Goal: Information Seeking & Learning: Learn about a topic

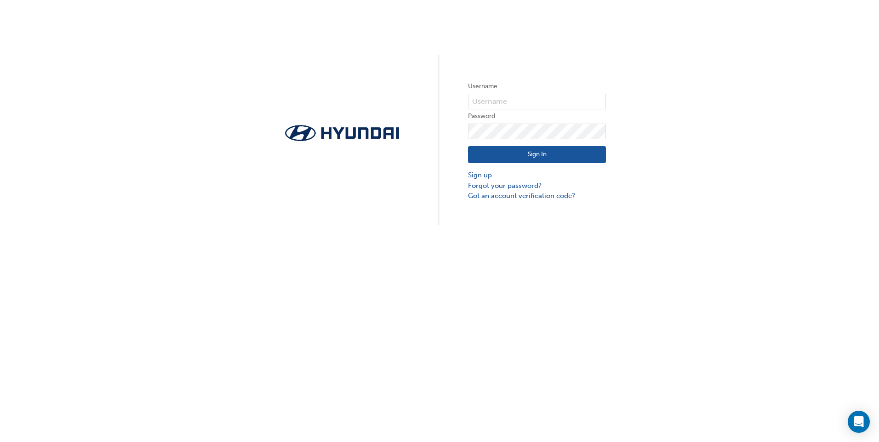
click at [423, 178] on link "Sign up" at bounding box center [537, 175] width 138 height 11
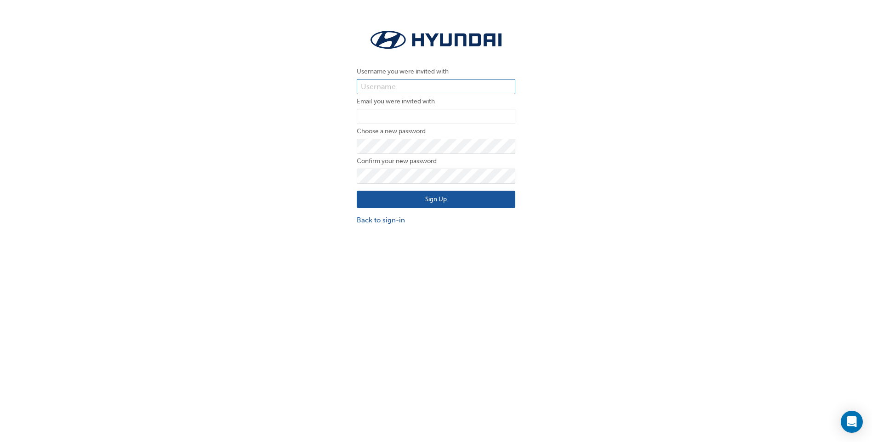
click at [423, 92] on input "text" at bounding box center [436, 87] width 159 height 16
paste input ": 36866"
click at [366, 87] on input ": 36866" at bounding box center [436, 87] width 159 height 16
type input "36866"
drag, startPoint x: 396, startPoint y: 117, endPoint x: 393, endPoint y: 120, distance: 4.9
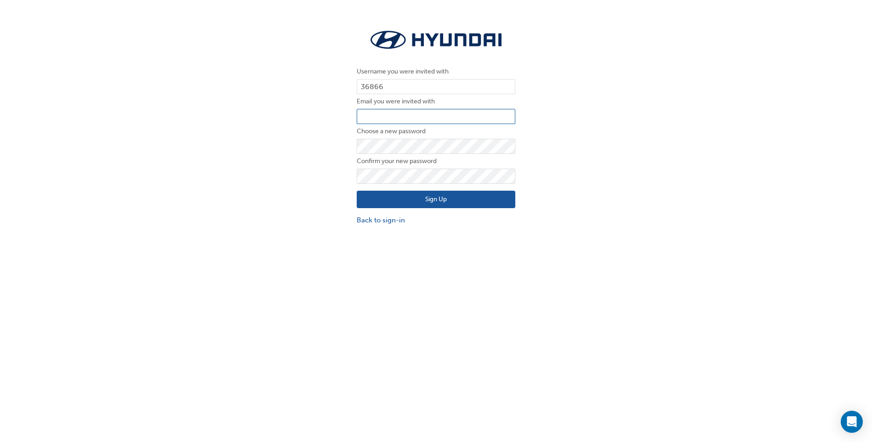
click at [396, 117] on input "email" at bounding box center [436, 117] width 159 height 16
click at [423, 116] on input "[EMAIL_ADDRESS][DOMAIN_NAME]" at bounding box center [436, 117] width 159 height 16
click at [423, 117] on input "[EMAIL_ADDRESS][DOMAIN_NAME]" at bounding box center [436, 117] width 159 height 16
type input "t"
paste input "[EMAIL_ADDRESS][DOMAIN_NAME]"
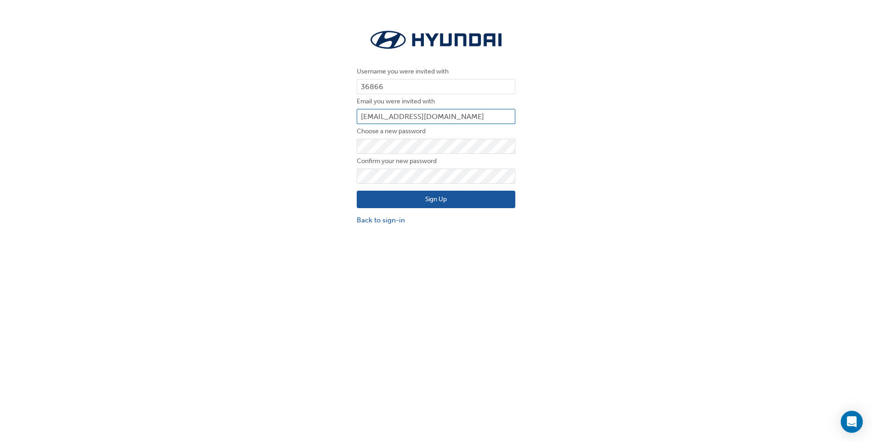
type input "[EMAIL_ADDRESS][DOMAIN_NAME]"
click at [423, 199] on button "Sign Up" at bounding box center [436, 199] width 159 height 17
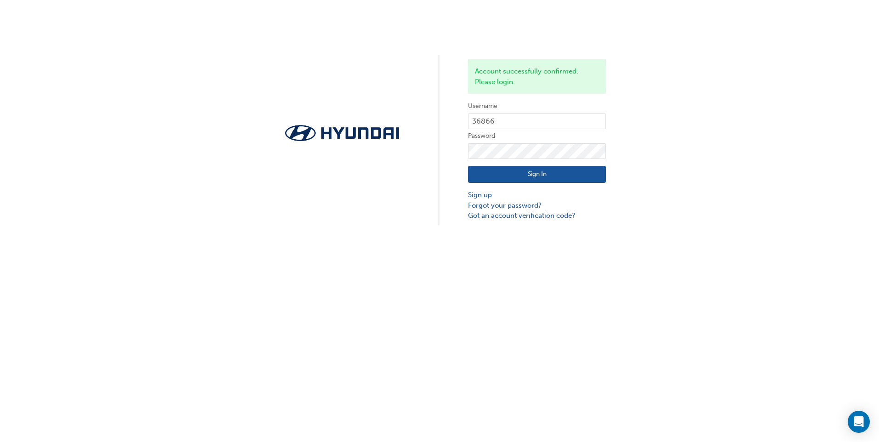
click at [423, 176] on button "Sign In" at bounding box center [537, 174] width 138 height 17
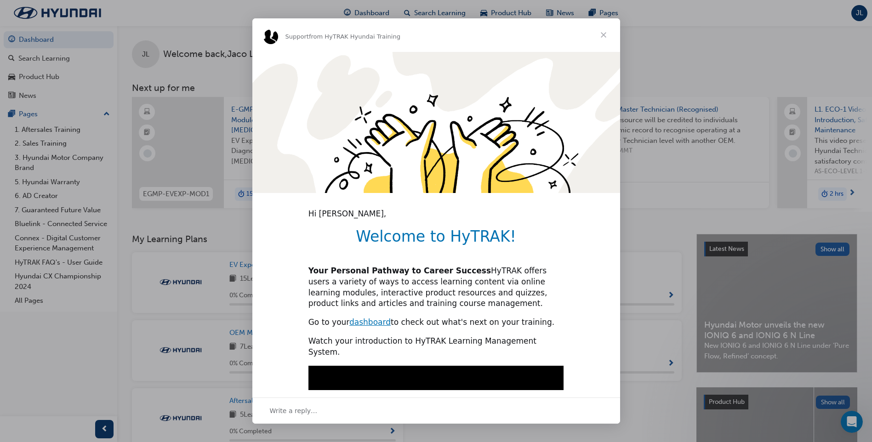
scroll to position [190, 0]
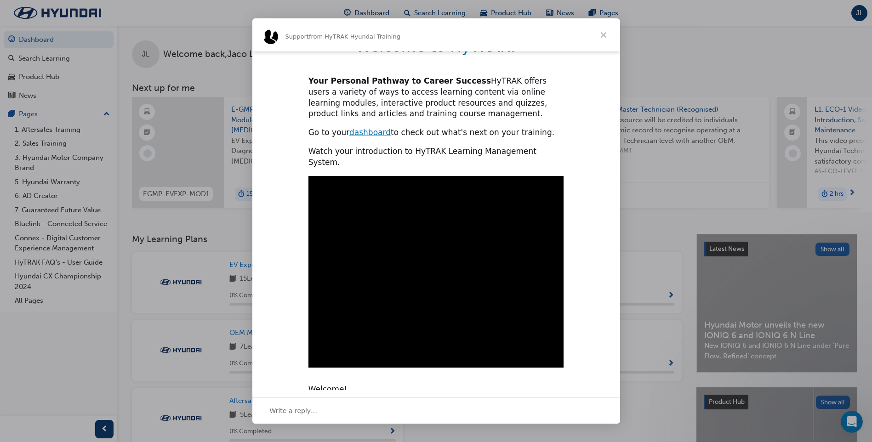
click at [604, 36] on span "Close" at bounding box center [603, 34] width 33 height 33
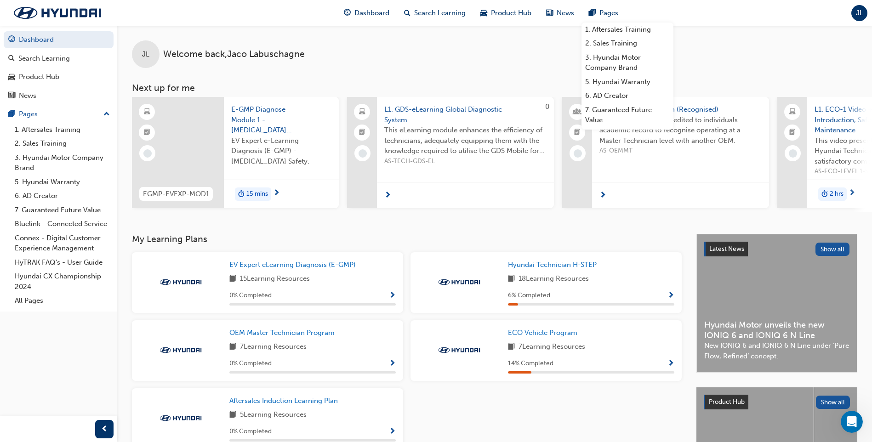
click at [859, 12] on span "JL" at bounding box center [859, 13] width 7 height 11
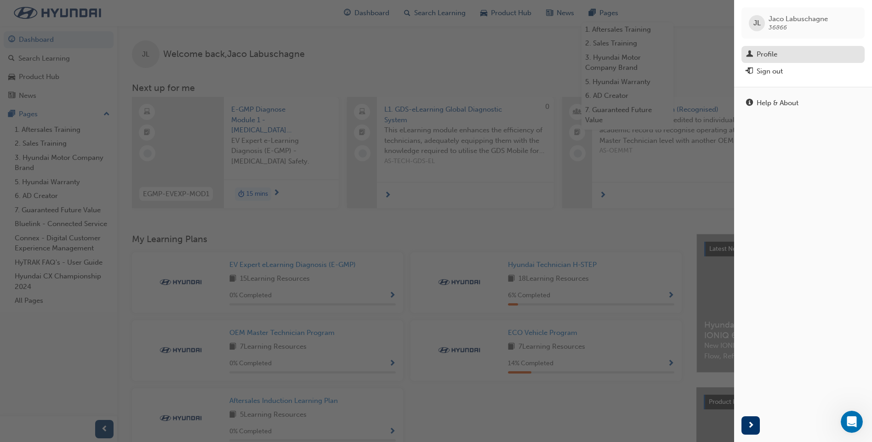
click at [763, 52] on div "Profile" at bounding box center [767, 54] width 21 height 11
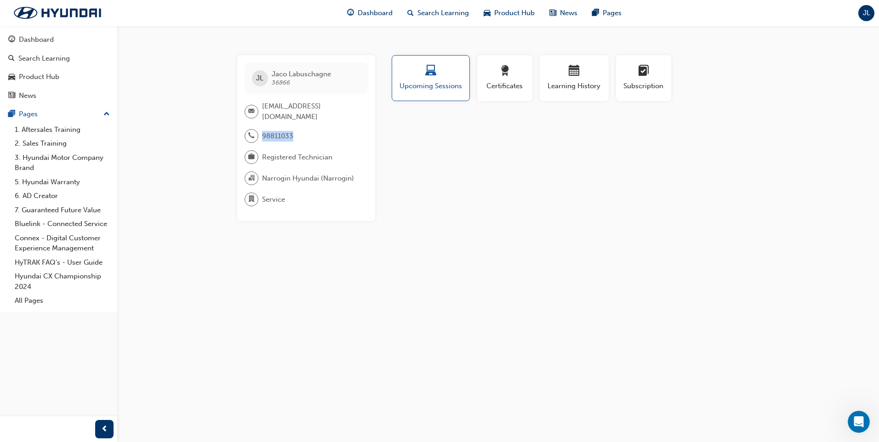
drag, startPoint x: 301, startPoint y: 136, endPoint x: 260, endPoint y: 134, distance: 41.4
click at [260, 134] on div "98811033" at bounding box center [306, 139] width 123 height 21
drag, startPoint x: 260, startPoint y: 134, endPoint x: 231, endPoint y: 269, distance: 137.8
click at [231, 269] on div "JL Jaco Labuschagne 36866 jaco@narroginautocentre.com.au 98811033 Registered Te…" at bounding box center [439, 221] width 879 height 442
click at [31, 130] on link "1. Aftersales Training" at bounding box center [62, 130] width 103 height 14
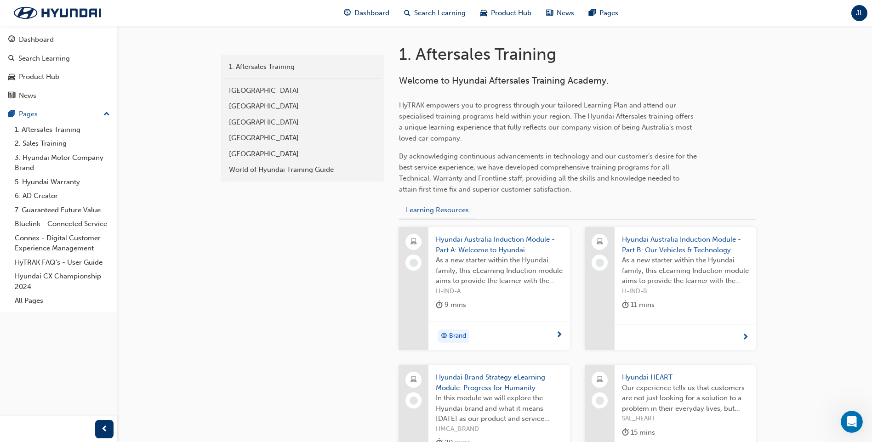
scroll to position [327, 0]
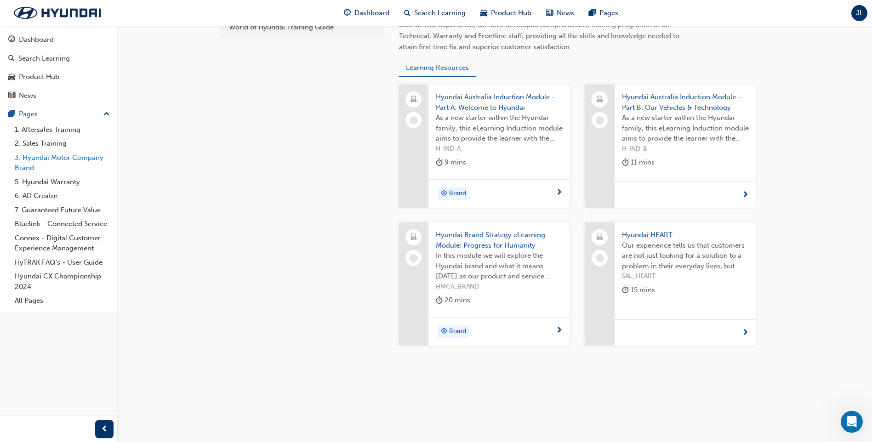
click at [47, 160] on link "3. Hyundai Motor Company Brand" at bounding box center [62, 163] width 103 height 24
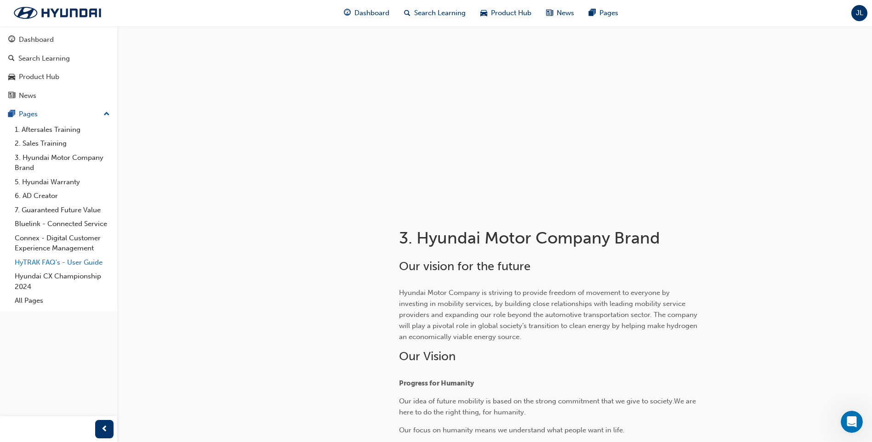
click at [31, 265] on link "HyTRAK FAQ's - User Guide" at bounding box center [62, 263] width 103 height 14
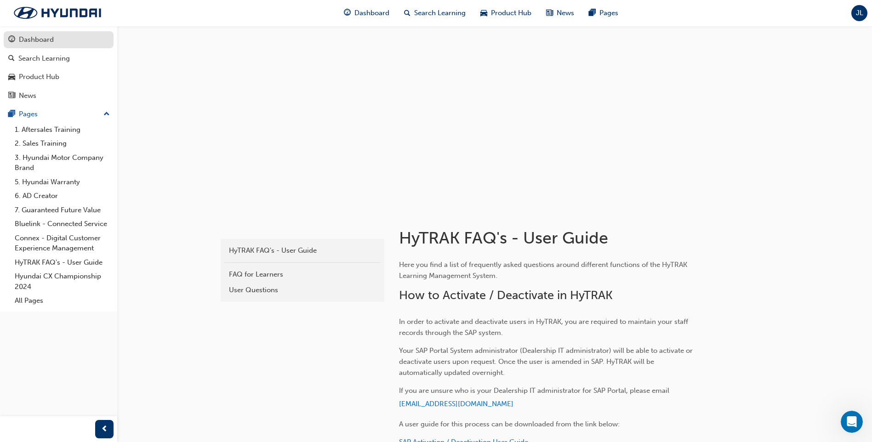
click at [38, 44] on div "Dashboard" at bounding box center [36, 39] width 35 height 11
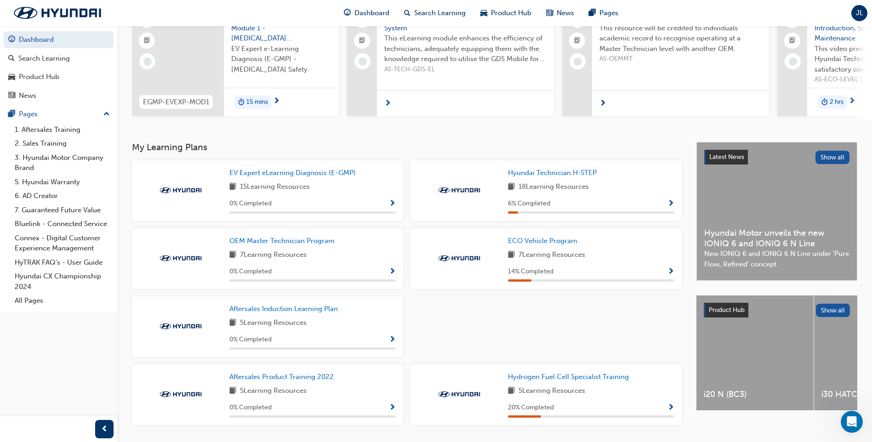
scroll to position [124, 0]
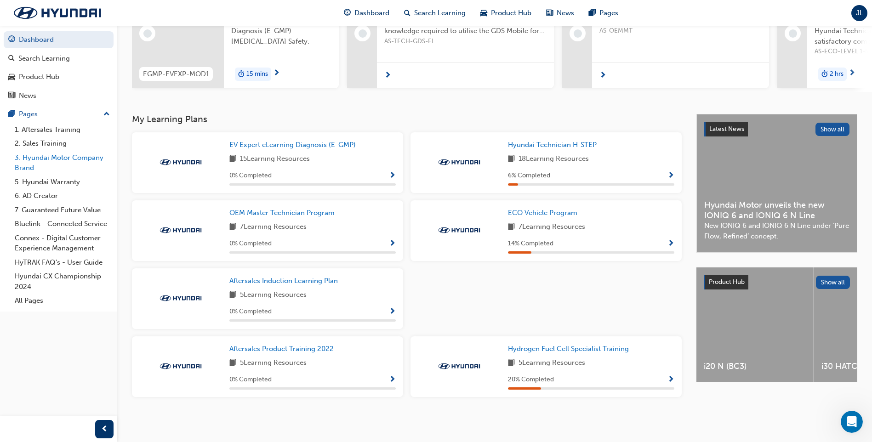
click at [37, 157] on link "3. Hyundai Motor Company Brand" at bounding box center [62, 163] width 103 height 24
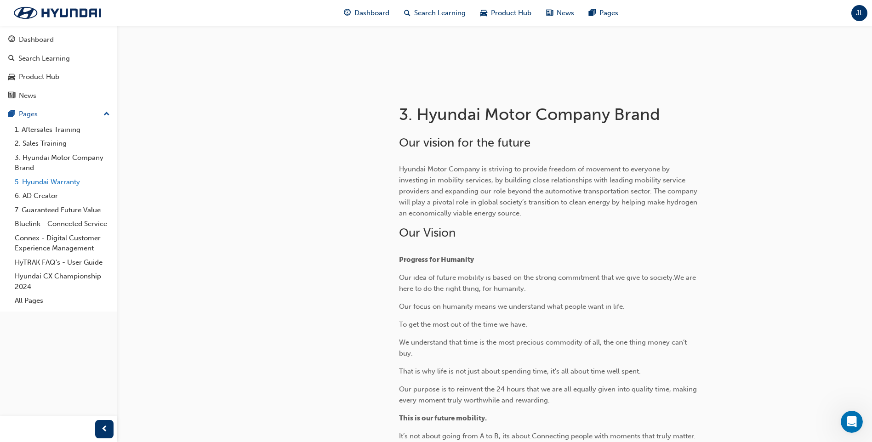
click at [37, 181] on link "5. Hyundai Warranty" at bounding box center [62, 182] width 103 height 14
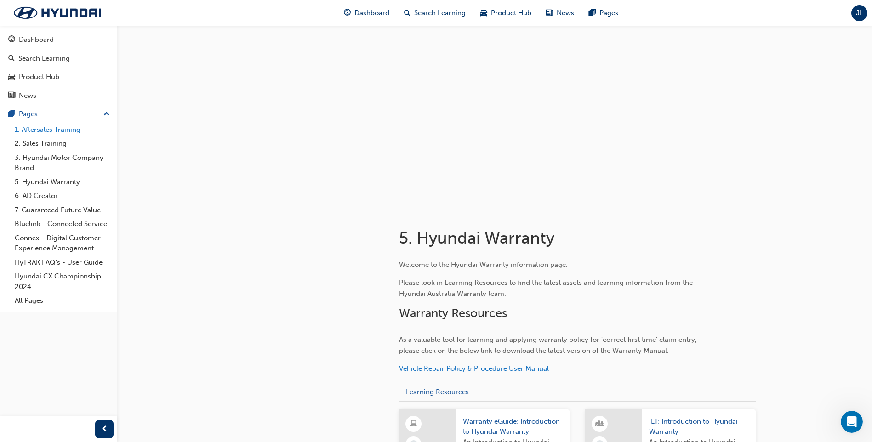
click at [41, 132] on link "1. Aftersales Training" at bounding box center [62, 130] width 103 height 14
